Goal: Obtain resource: Download file/media

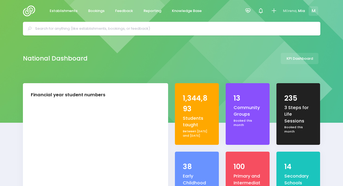
select select "5"
click at [151, 13] on span "Reporting" at bounding box center [153, 10] width 18 height 5
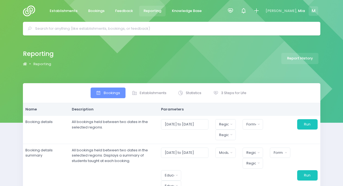
select select
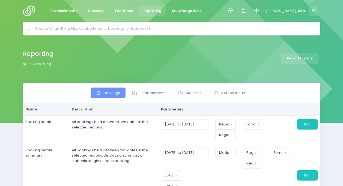
select select
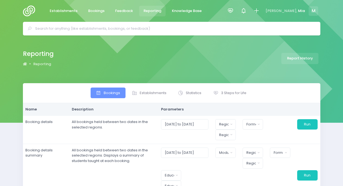
select select
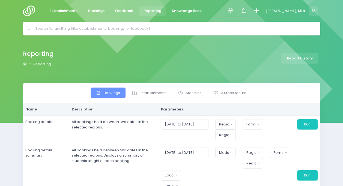
select select
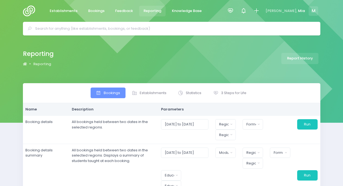
select select
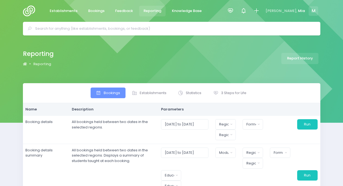
select select
click at [222, 90] on span "3 Steps for Life" at bounding box center [233, 92] width 25 height 5
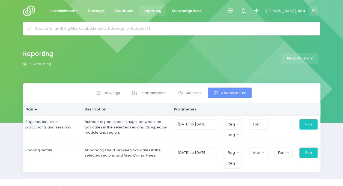
scroll to position [9, 0]
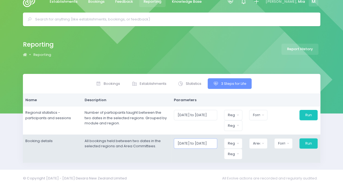
click at [194, 138] on input "[DATE] to [DATE]" at bounding box center [195, 143] width 43 height 10
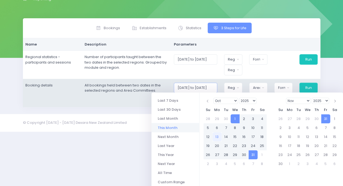
scroll to position [84, 0]
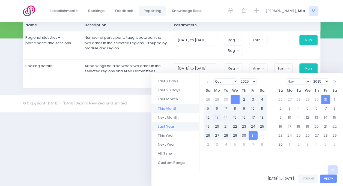
click at [178, 126] on li "Last Year" at bounding box center [176, 126] width 48 height 9
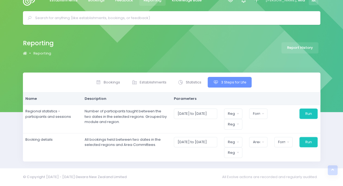
scroll to position [9, 0]
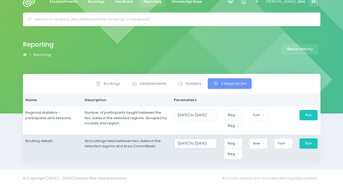
click at [193, 144] on input "[DATE] to [DATE]" at bounding box center [195, 143] width 43 height 10
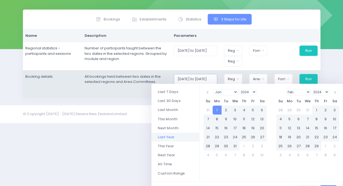
scroll to position [81, 0]
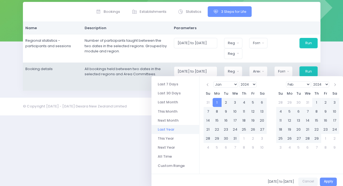
click at [164, 157] on li "All Time" at bounding box center [176, 156] width 48 height 9
type input "[DATE] to [DATE]"
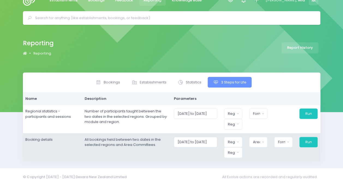
scroll to position [9, 0]
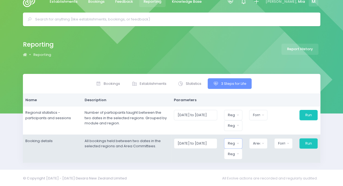
click at [235, 138] on button "Region" at bounding box center [233, 143] width 18 height 10
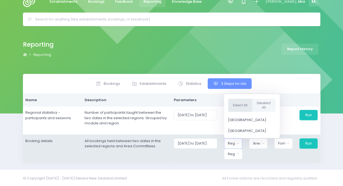
click at [239, 102] on button "Select All" at bounding box center [240, 105] width 24 height 13
select select "Northern"
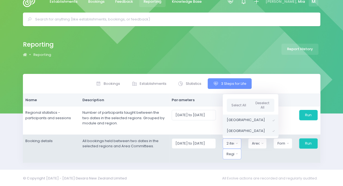
click at [232, 154] on div "Region" at bounding box center [231, 154] width 8 height 5
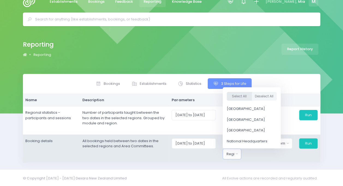
click at [237, 96] on button "Select All" at bounding box center [239, 96] width 25 height 9
select select "Northern"
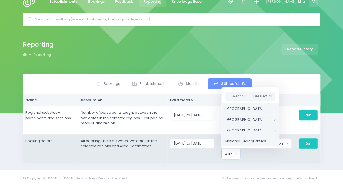
click at [250, 161] on td "[DATE] to [DATE] Northern Region Central Region 2 items selected Select All Des…" at bounding box center [243, 149] width 153 height 28
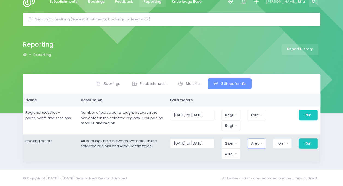
click at [256, 138] on button "Area Committee" at bounding box center [256, 143] width 19 height 10
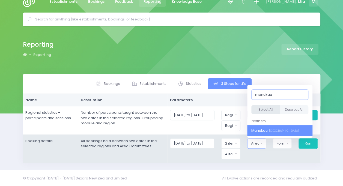
type input "manukau"
click at [266, 106] on button "Select All" at bounding box center [265, 109] width 29 height 9
select select "Manukau"
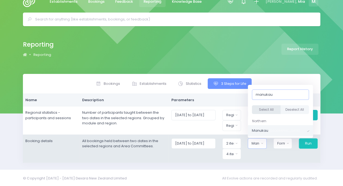
scroll to position [73, 0]
click at [283, 142] on div "Format" at bounding box center [281, 143] width 8 height 5
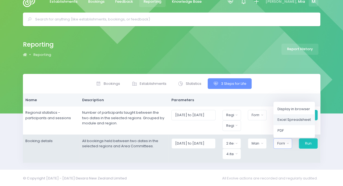
click at [290, 121] on span "Excel Spreadsheet" at bounding box center [294, 119] width 33 height 5
select select "excel"
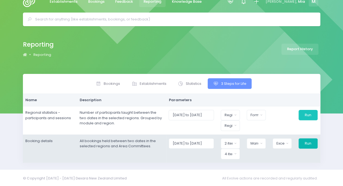
click at [311, 144] on button "Run" at bounding box center [308, 143] width 19 height 10
